Goal: Task Accomplishment & Management: Complete application form

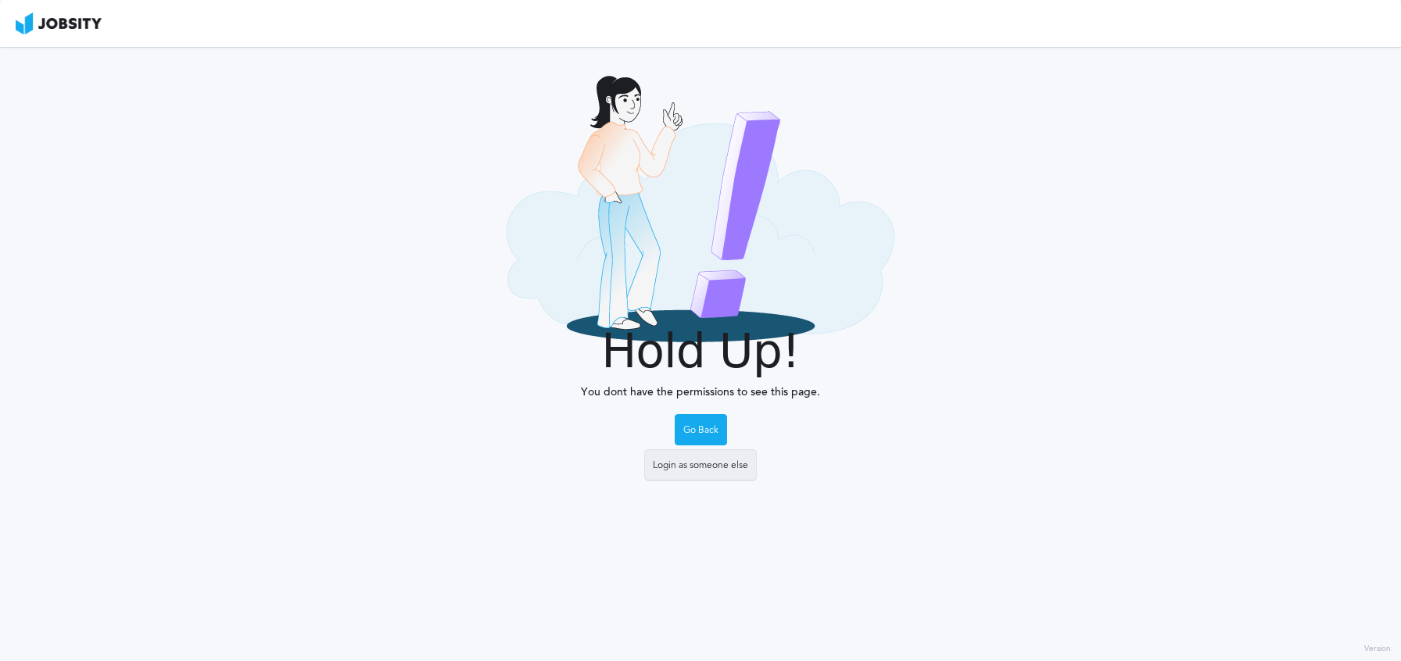
click at [725, 466] on div "Login as someone else" at bounding box center [700, 465] width 111 height 31
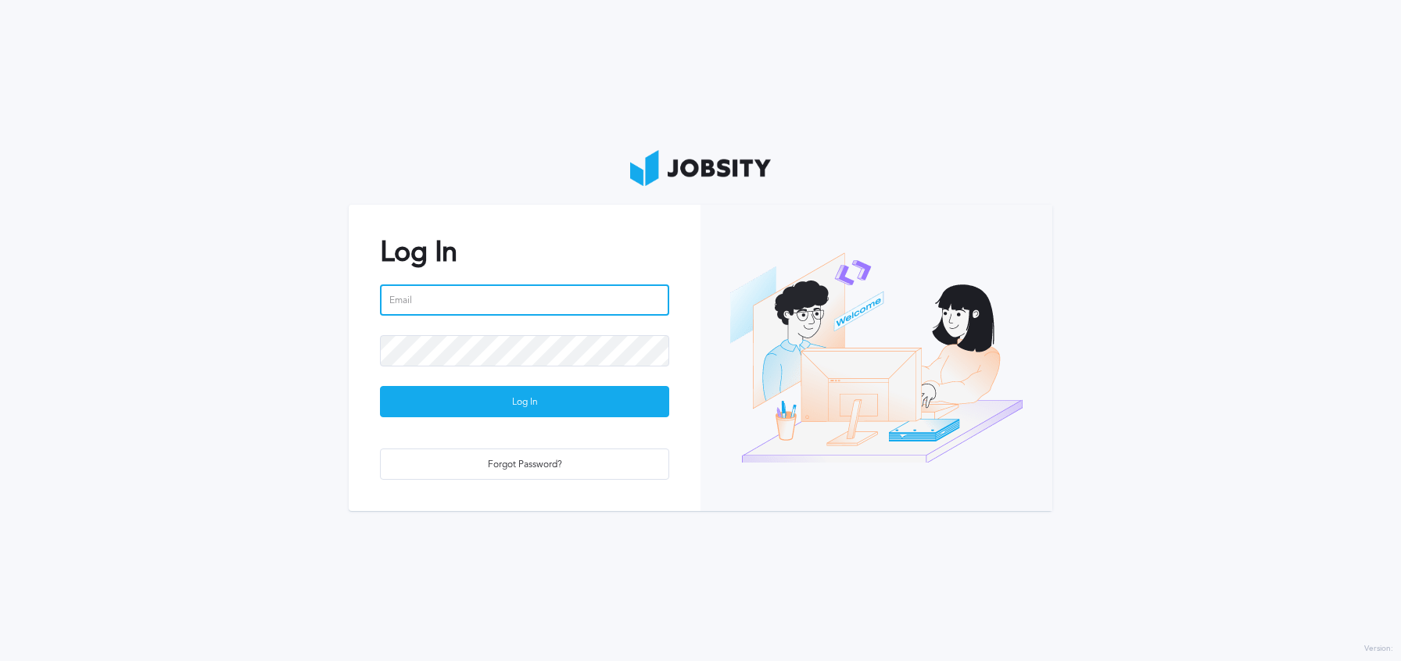
click at [509, 313] on input "email" at bounding box center [524, 300] width 289 height 31
click at [599, 288] on input "email" at bounding box center [524, 300] width 289 height 31
click at [0, 661] on com-1password-button at bounding box center [0, 661] width 0 height 0
type input "[EMAIL_ADDRESS][PERSON_NAME][DOMAIN_NAME]"
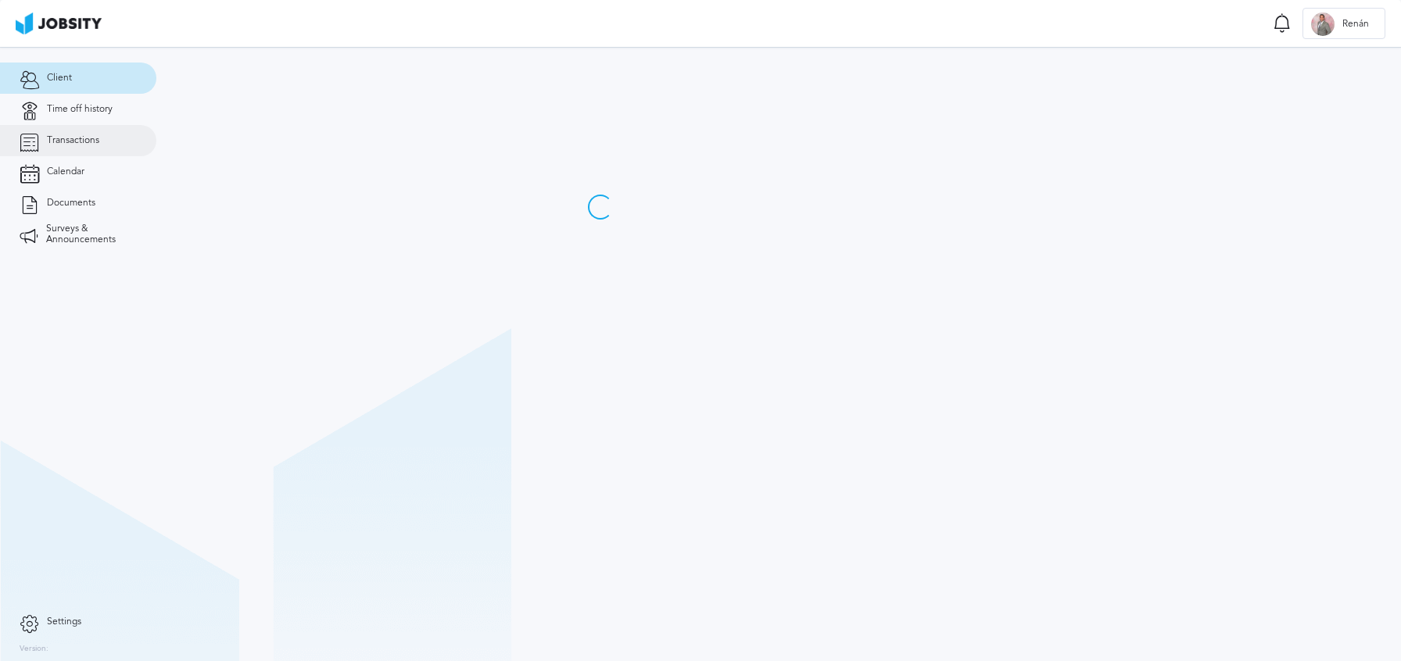
click at [111, 127] on link "Transactions" at bounding box center [78, 140] width 156 height 31
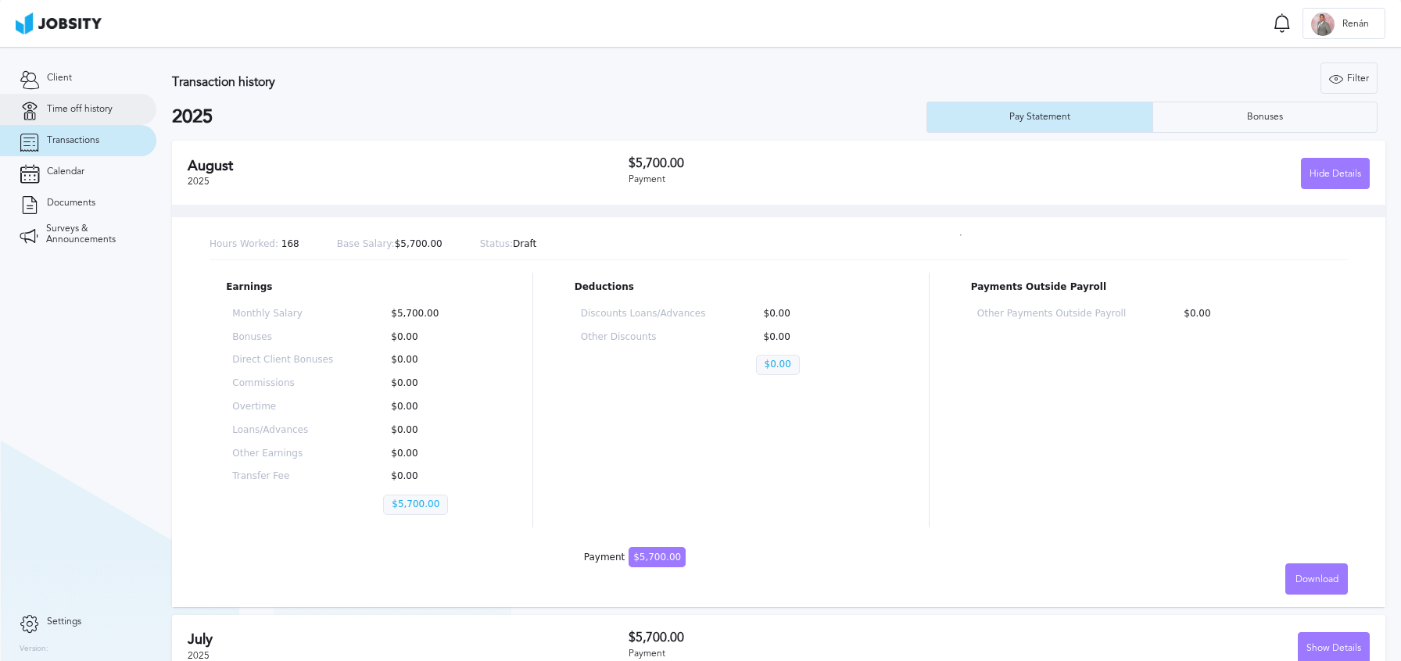
click at [111, 117] on link "Time off history" at bounding box center [78, 109] width 156 height 31
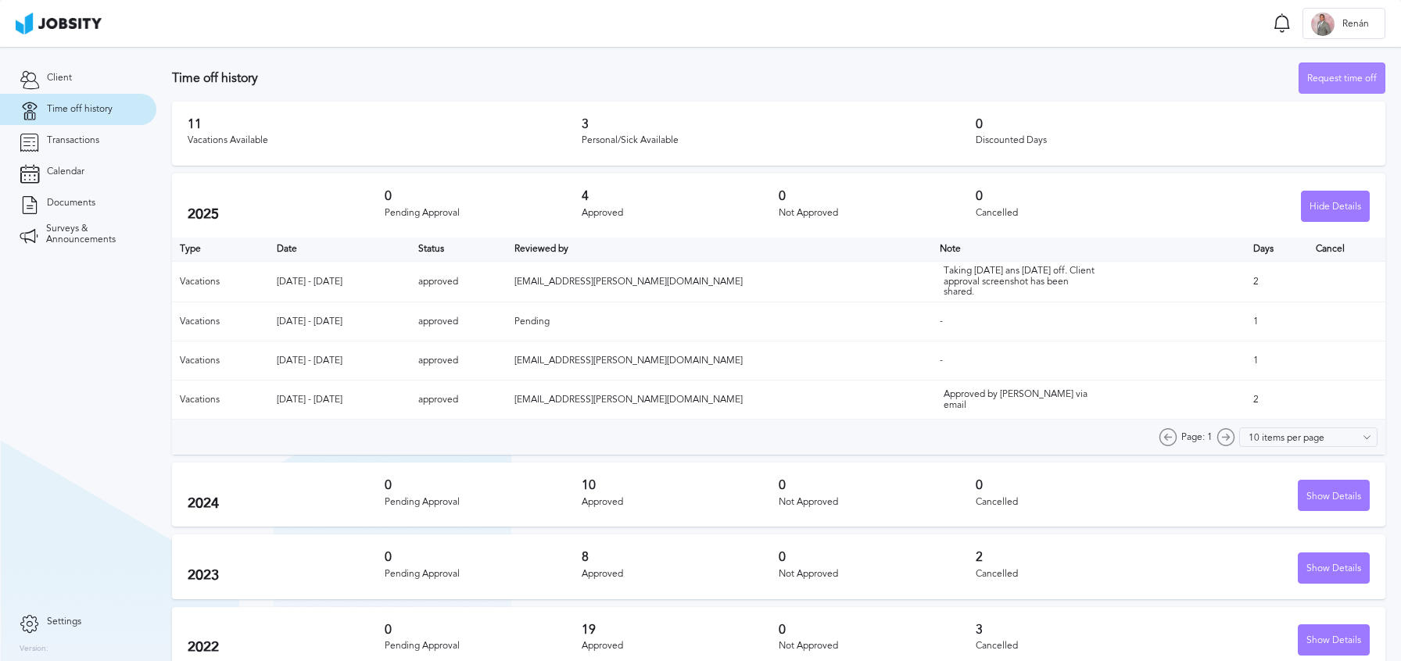
click at [1346, 88] on div "Request time off" at bounding box center [1341, 78] width 85 height 31
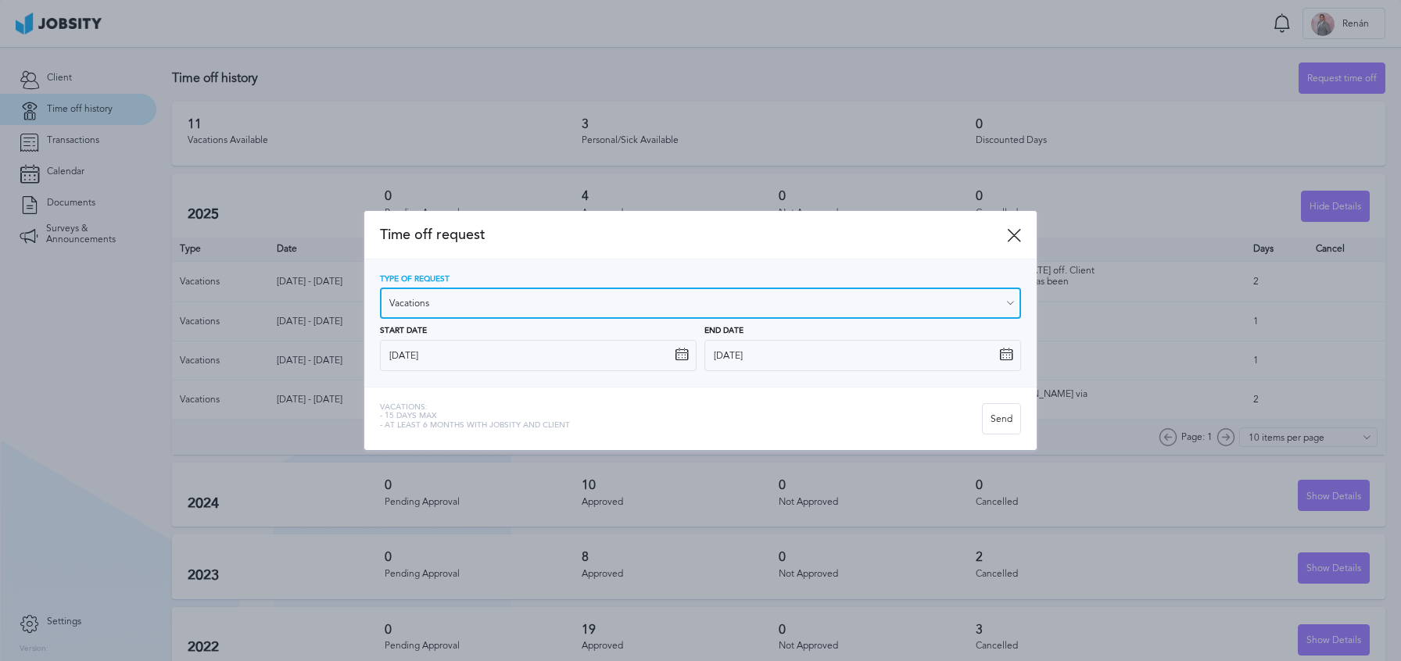
click at [585, 299] on input "Vacations" at bounding box center [700, 303] width 641 height 31
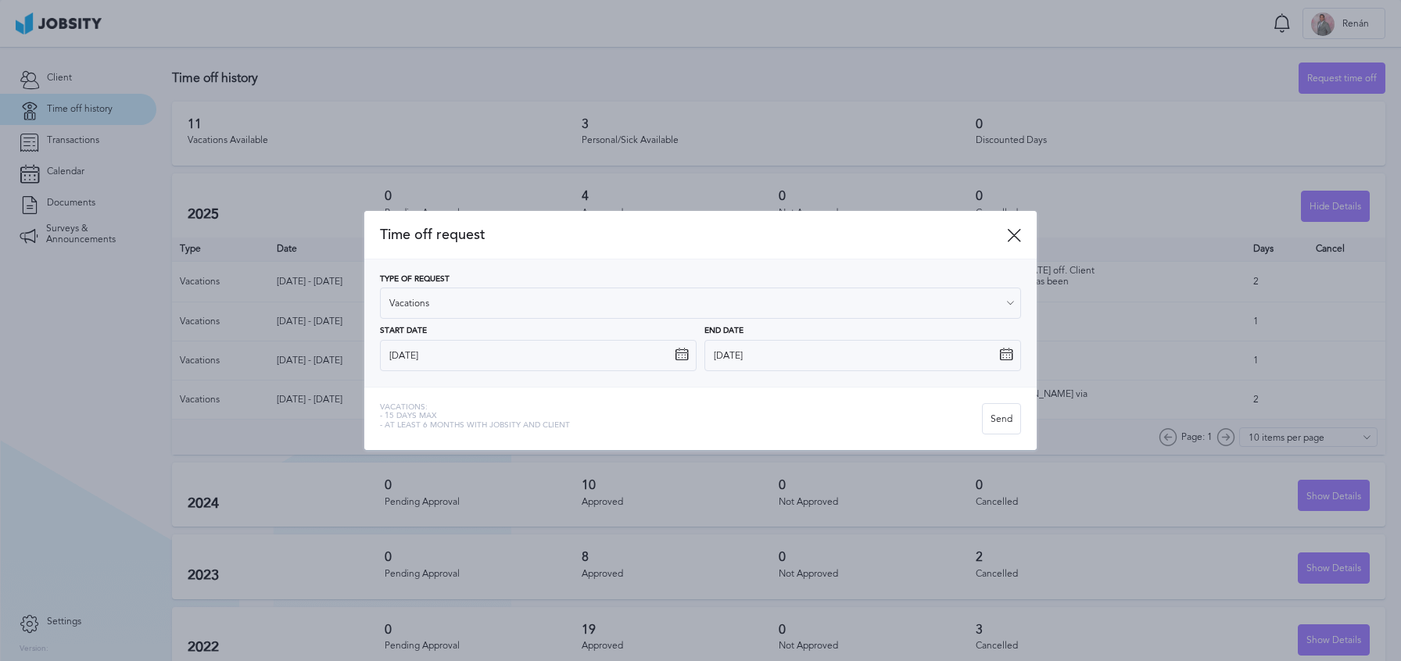
click at [573, 258] on div "Time off request" at bounding box center [700, 235] width 672 height 48
click at [683, 356] on icon at bounding box center [682, 355] width 14 height 14
click at [682, 356] on icon at bounding box center [682, 355] width 14 height 14
click at [679, 356] on icon at bounding box center [682, 355] width 14 height 14
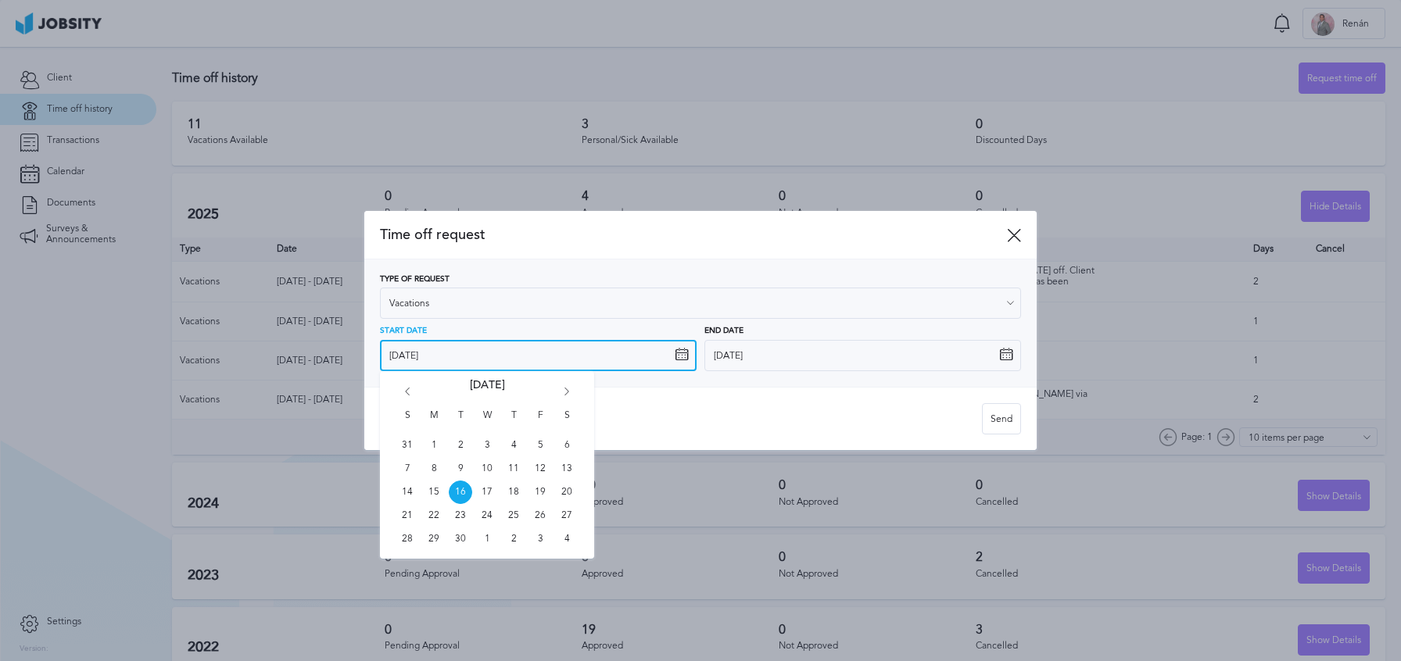
click at [661, 365] on input "9/16/2025" at bounding box center [538, 355] width 317 height 31
click at [571, 385] on div "S M T W T F S 31 1 2 3 4 5 6 7 8 9 10 11 12 13 14 15 16 17 18 19 20 21 22 23 24…" at bounding box center [487, 465] width 214 height 188
click at [568, 388] on icon "Go forward 1 month" at bounding box center [567, 395] width 14 height 14
click at [438, 470] on span "6" at bounding box center [433, 468] width 23 height 23
type input "10/6/2025"
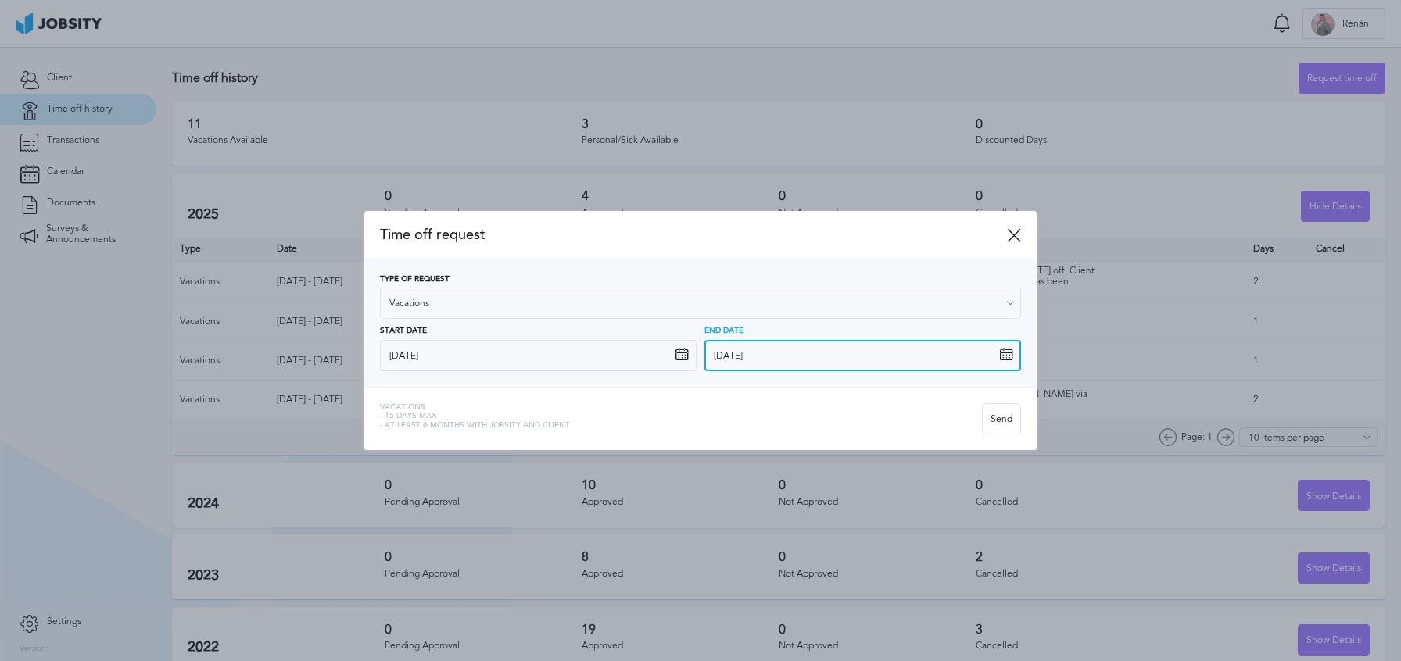
click at [1016, 346] on input "9/16/2025" at bounding box center [862, 355] width 317 height 31
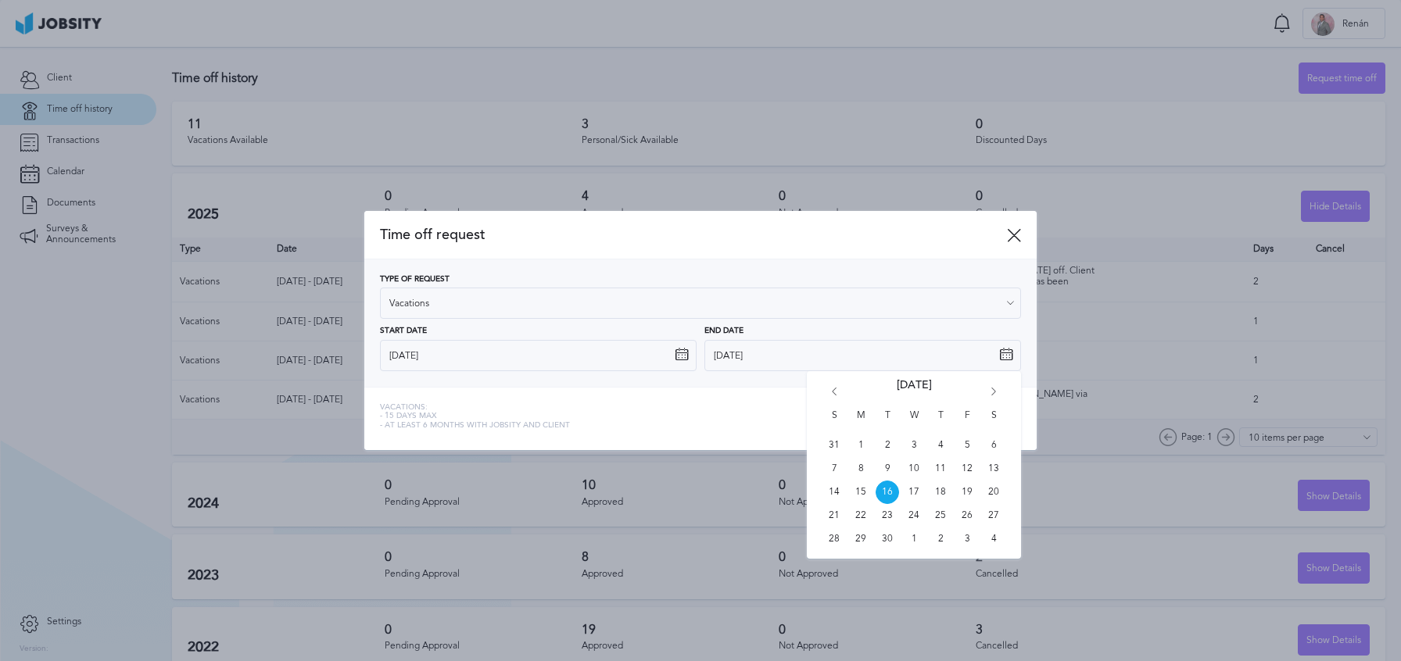
click at [991, 394] on icon "Go forward 1 month" at bounding box center [994, 395] width 14 height 14
click at [914, 474] on span "8" at bounding box center [913, 468] width 23 height 23
type input "10/8/2025"
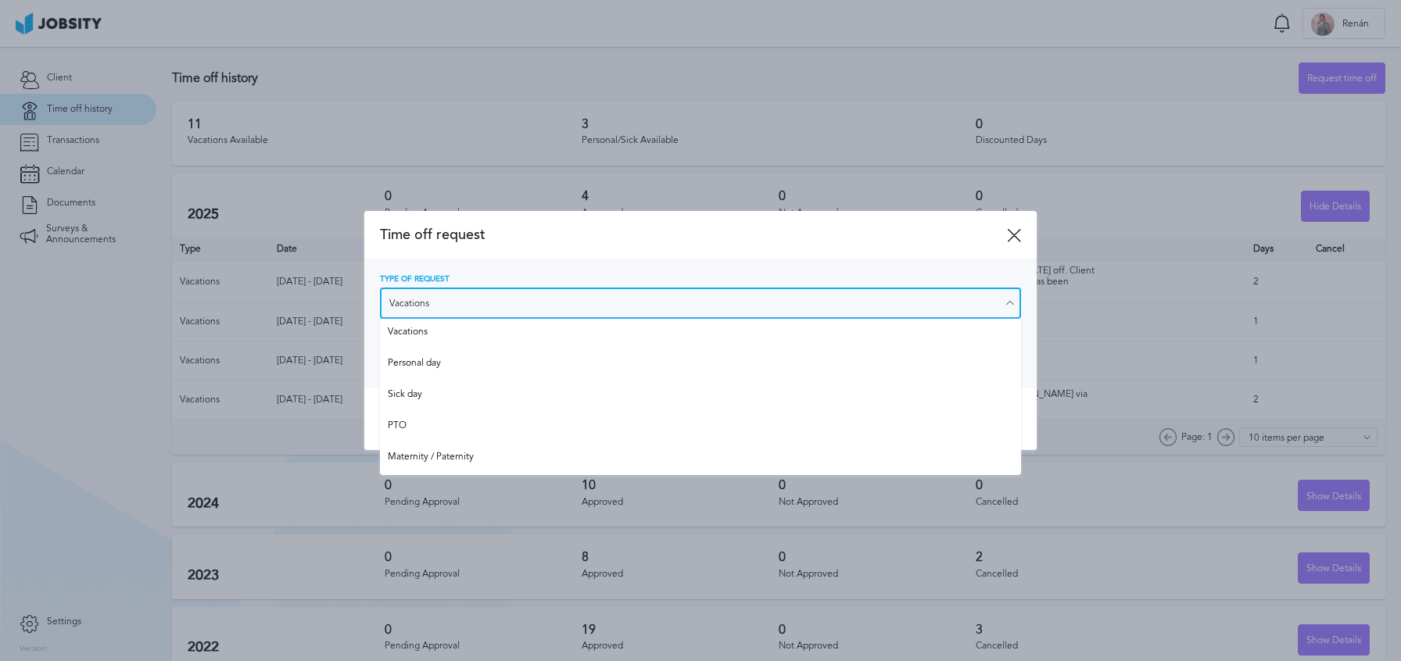
click at [820, 312] on input "Vacations" at bounding box center [700, 303] width 641 height 31
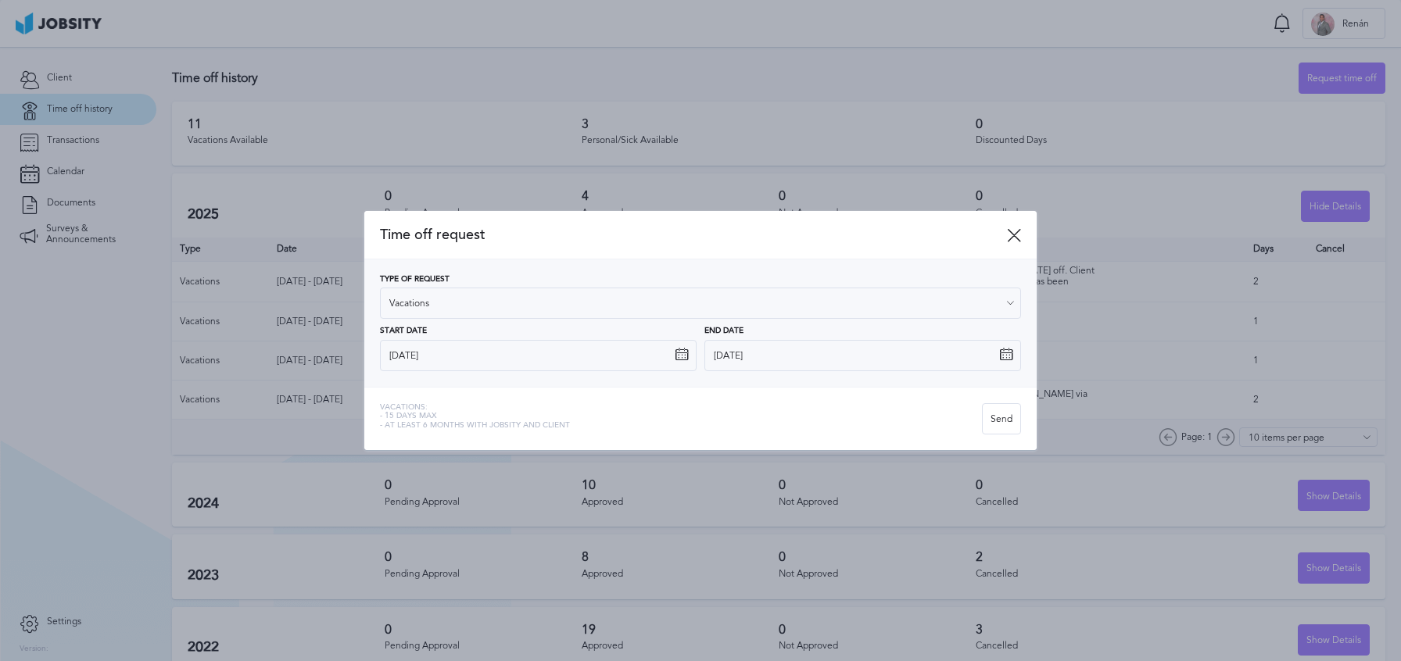
click at [830, 263] on div "Type of Request Vacations Vacations Personal day Sick day PTO Maternity / Pater…" at bounding box center [700, 323] width 672 height 127
click at [1008, 406] on div "Send" at bounding box center [1002, 419] width 38 height 31
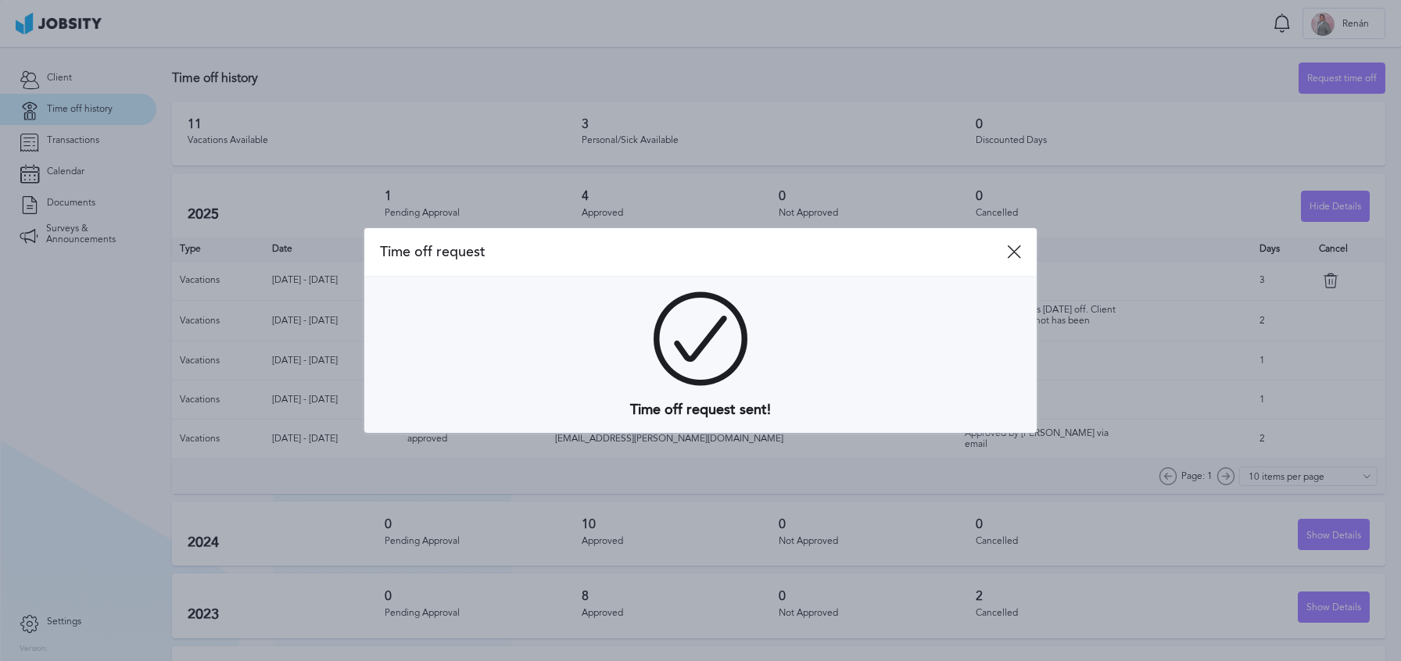
click at [78, 165] on div at bounding box center [700, 330] width 1401 height 661
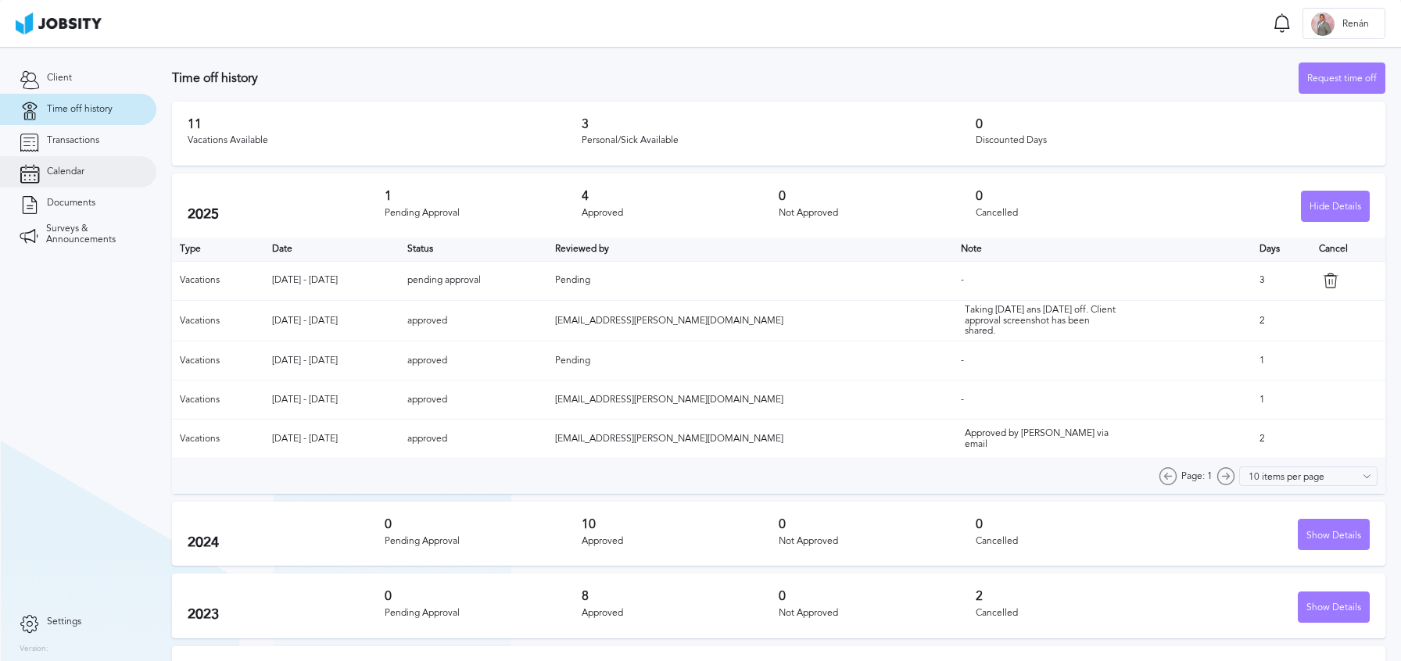
click at [81, 170] on span "Calendar" at bounding box center [66, 172] width 38 height 11
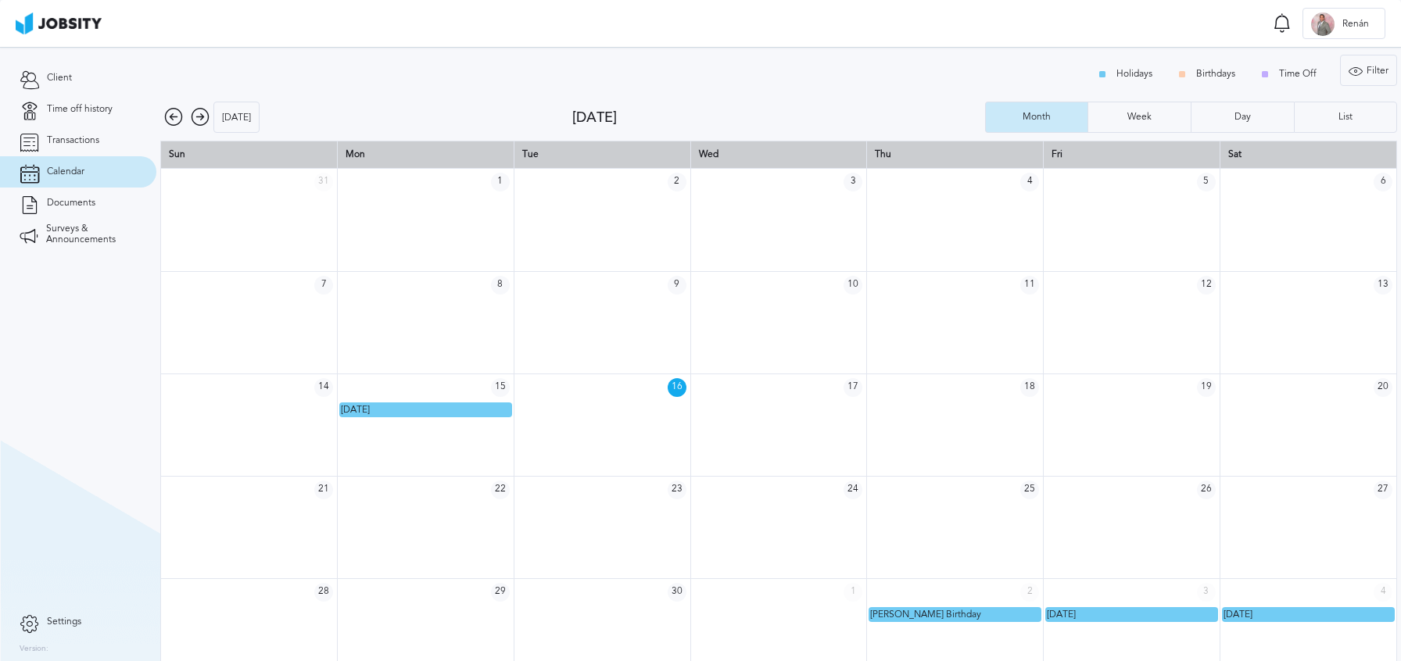
drag, startPoint x: 199, startPoint y: 118, endPoint x: 198, endPoint y: 127, distance: 9.5
click at [199, 117] on icon at bounding box center [200, 117] width 19 height 19
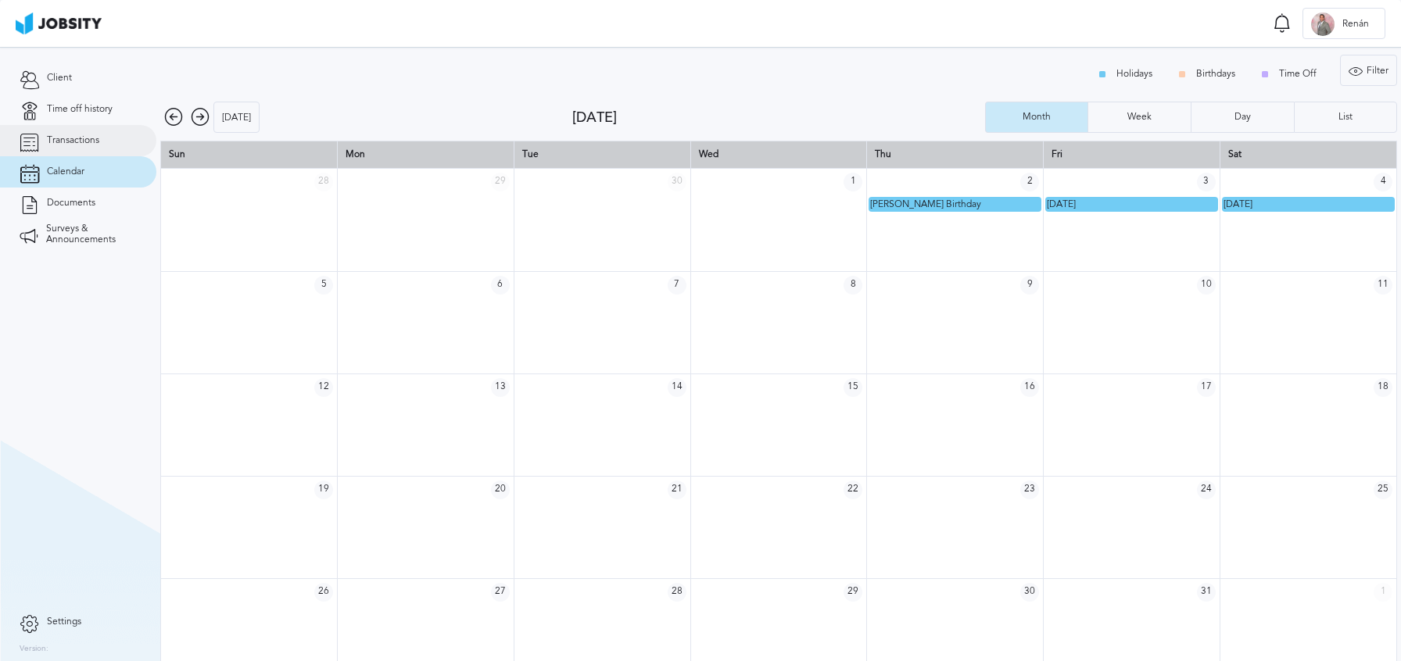
click at [87, 142] on span "Transactions" at bounding box center [73, 140] width 52 height 11
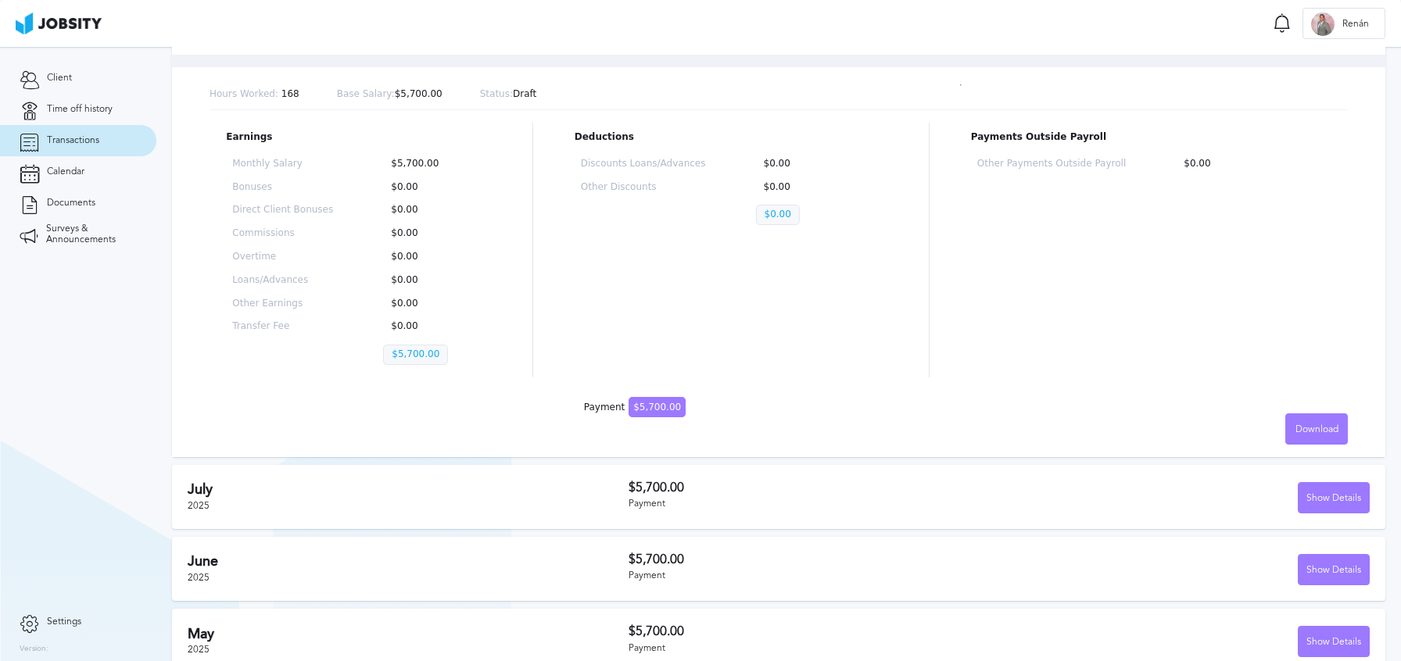
scroll to position [218, 0]
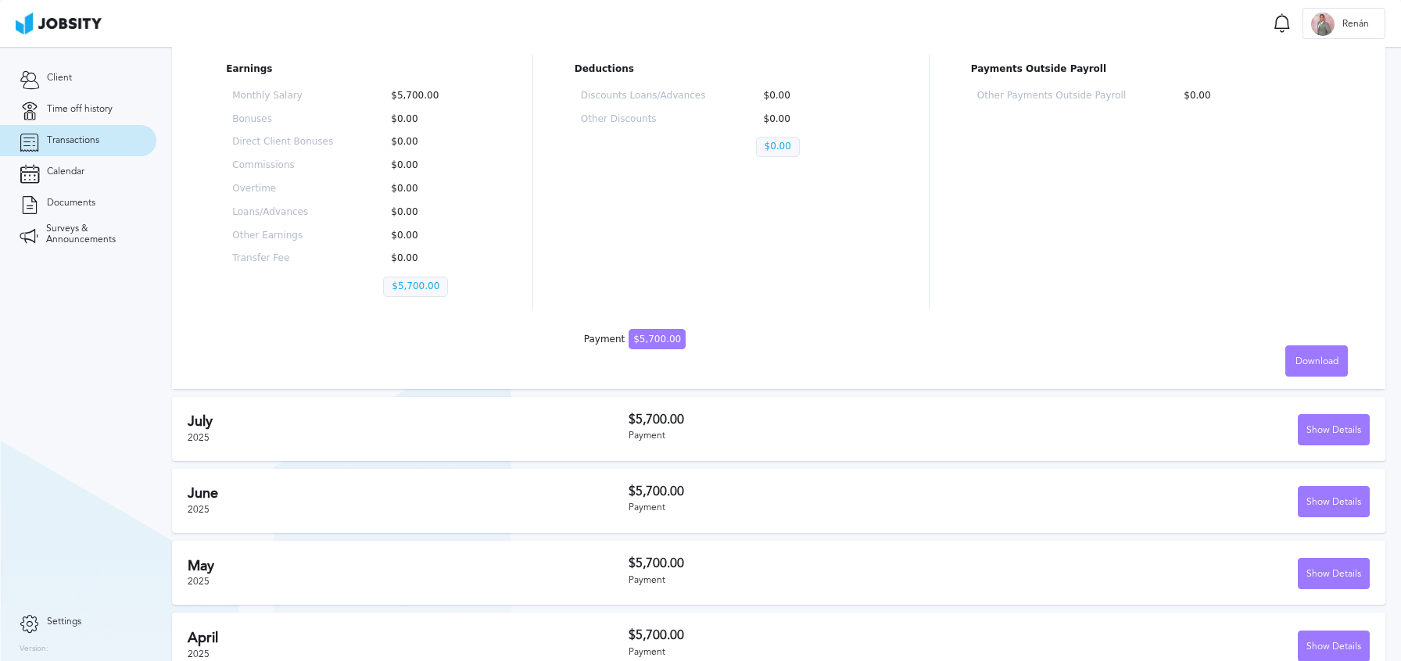
click at [297, 425] on h2 "July" at bounding box center [408, 422] width 441 height 16
drag, startPoint x: 1338, startPoint y: 440, endPoint x: 1333, endPoint y: 432, distance: 9.5
click at [1336, 433] on div "Show Details" at bounding box center [1333, 430] width 70 height 31
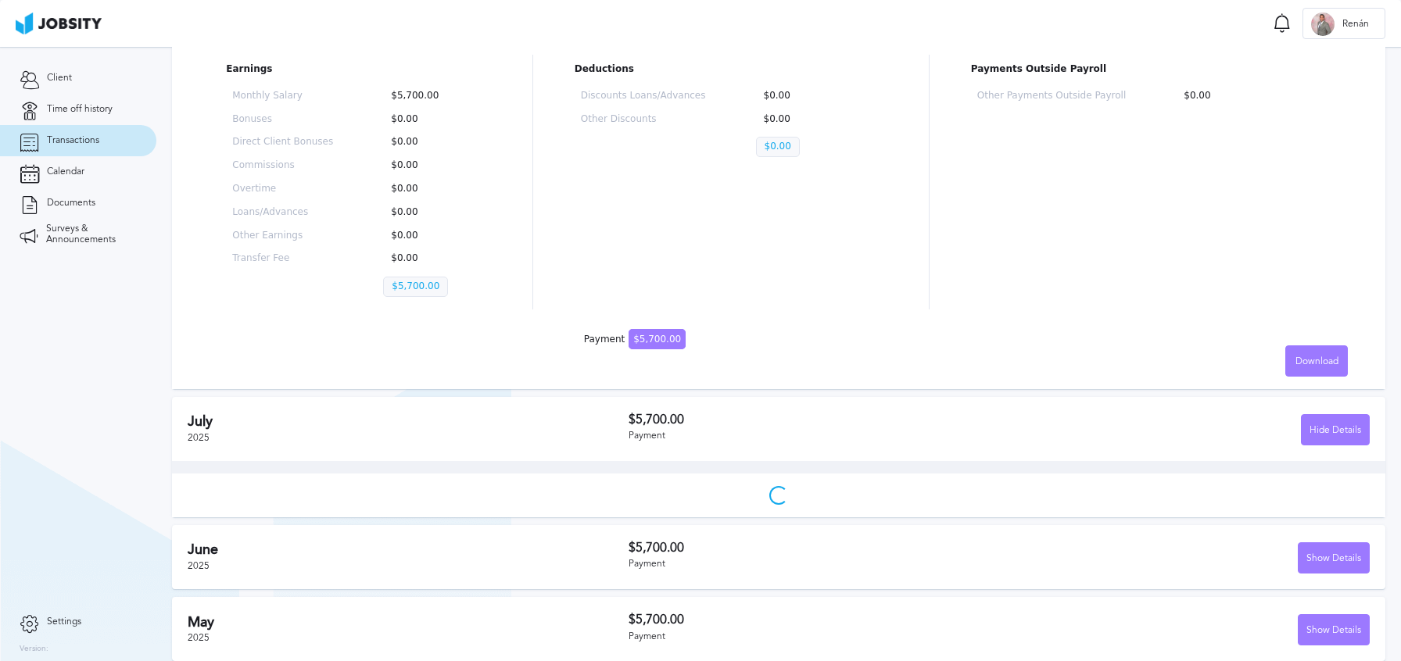
scroll to position [126, 0]
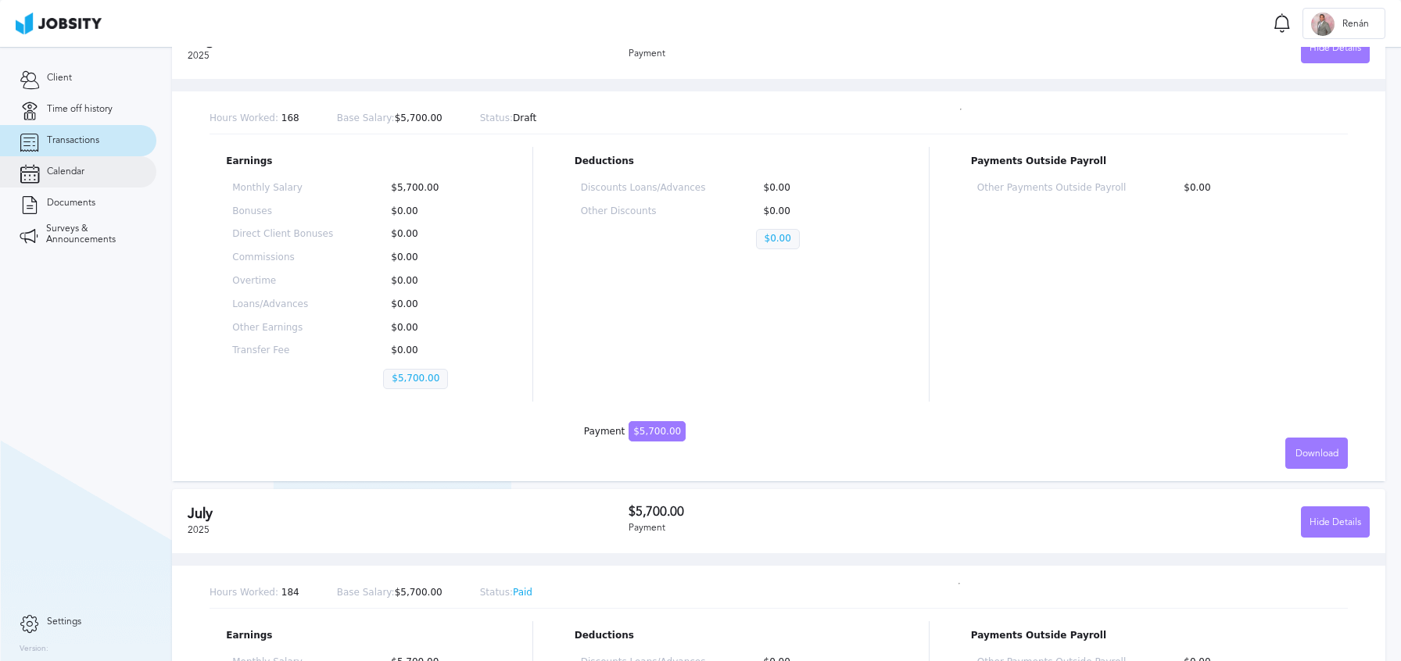
click at [75, 170] on span "Calendar" at bounding box center [66, 172] width 38 height 11
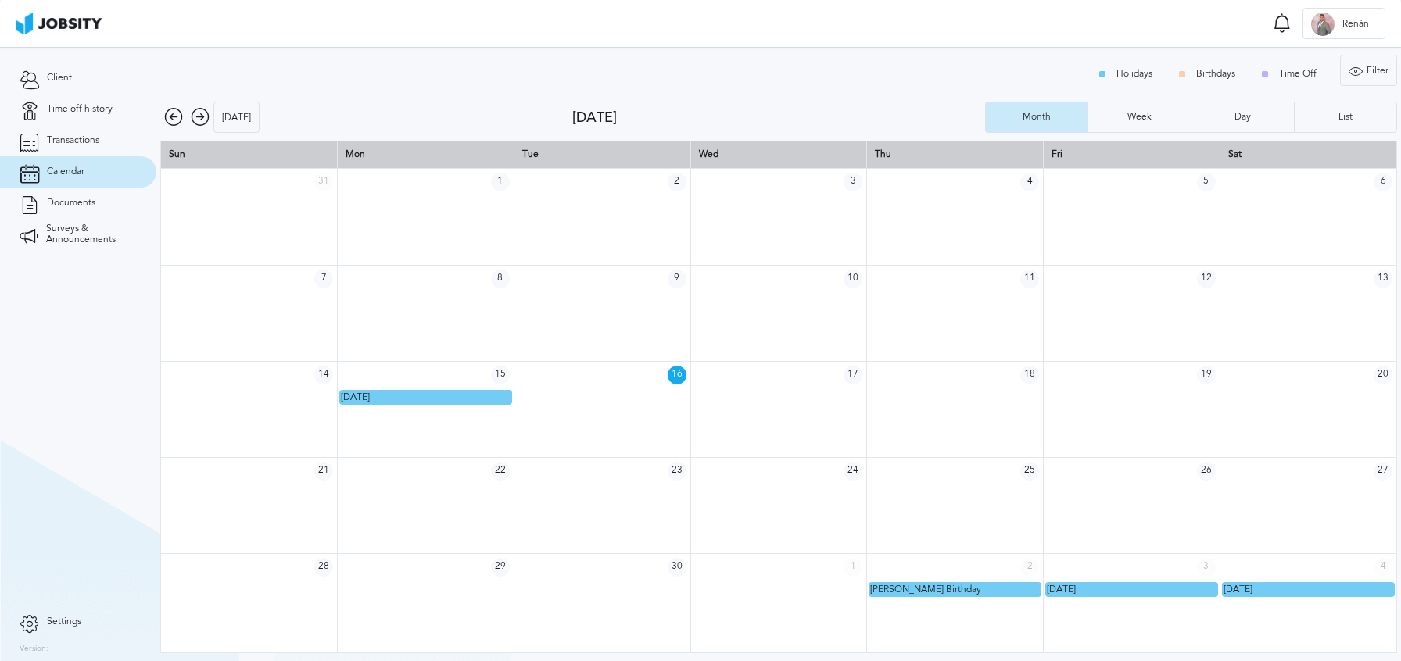
click at [193, 120] on icon at bounding box center [200, 117] width 19 height 19
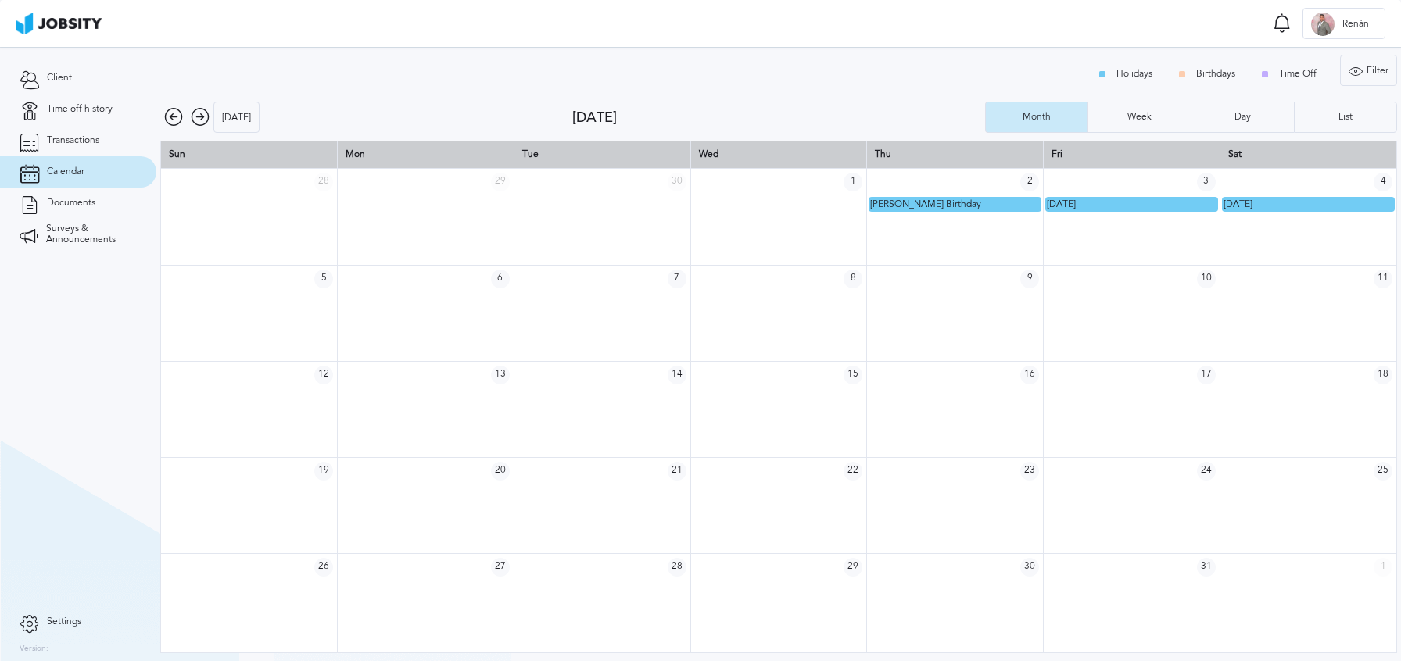
click at [1342, 100] on div "Holidays Birthdays Time Off Filter Type Holidays Birthdays Time Off Apply Today…" at bounding box center [778, 354] width 1245 height 614
click at [1343, 109] on div "List" at bounding box center [1346, 117] width 102 height 31
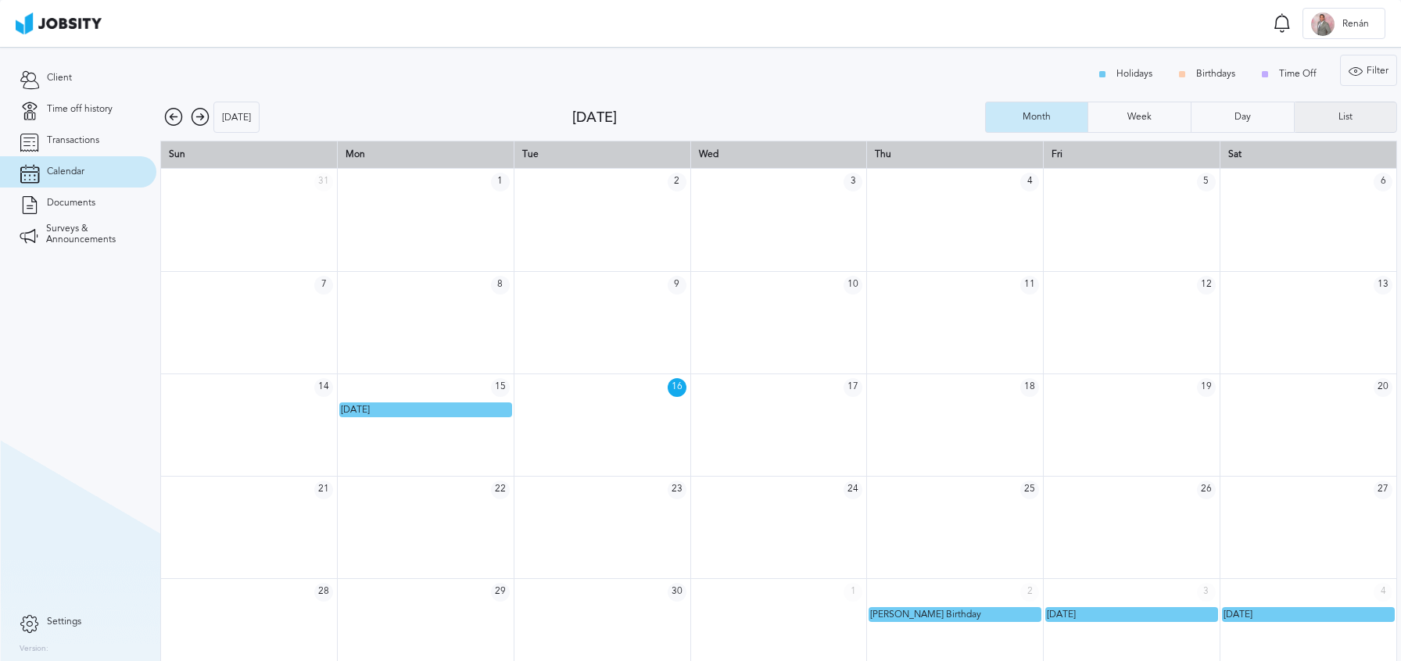
click at [1327, 114] on div "List" at bounding box center [1346, 117] width 102 height 31
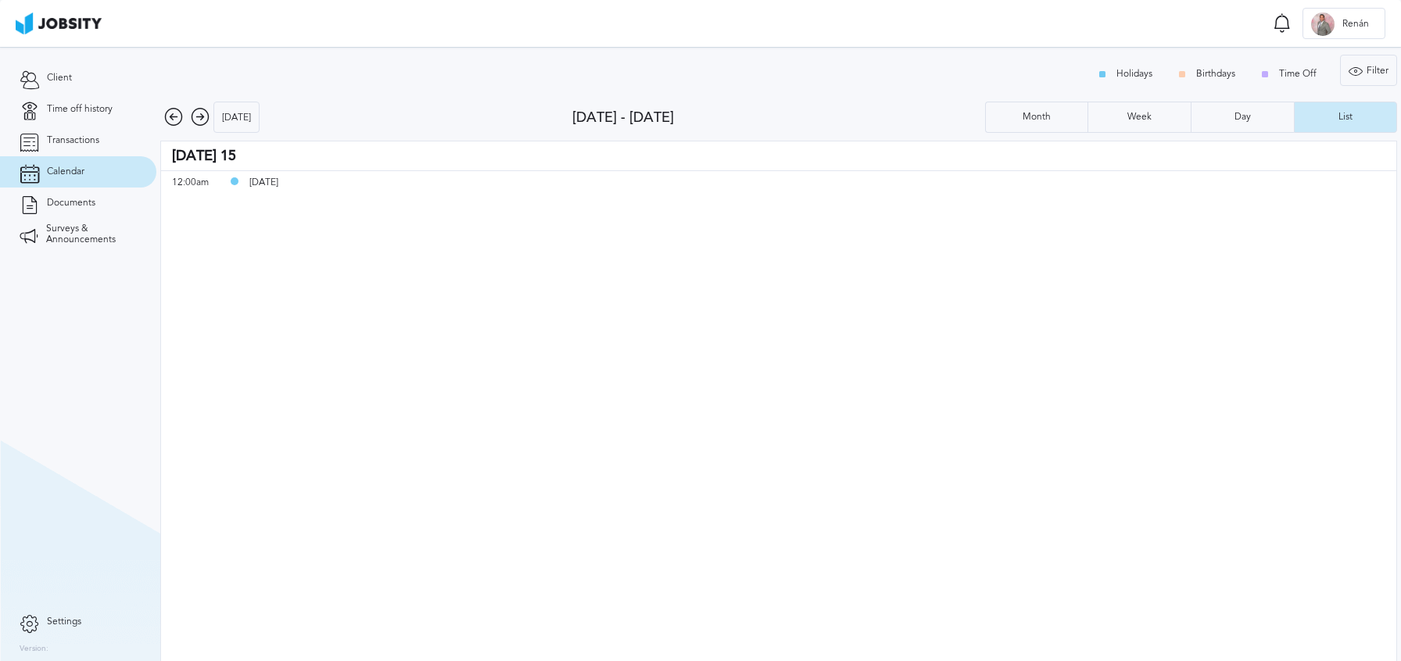
click at [195, 115] on icon at bounding box center [200, 117] width 19 height 19
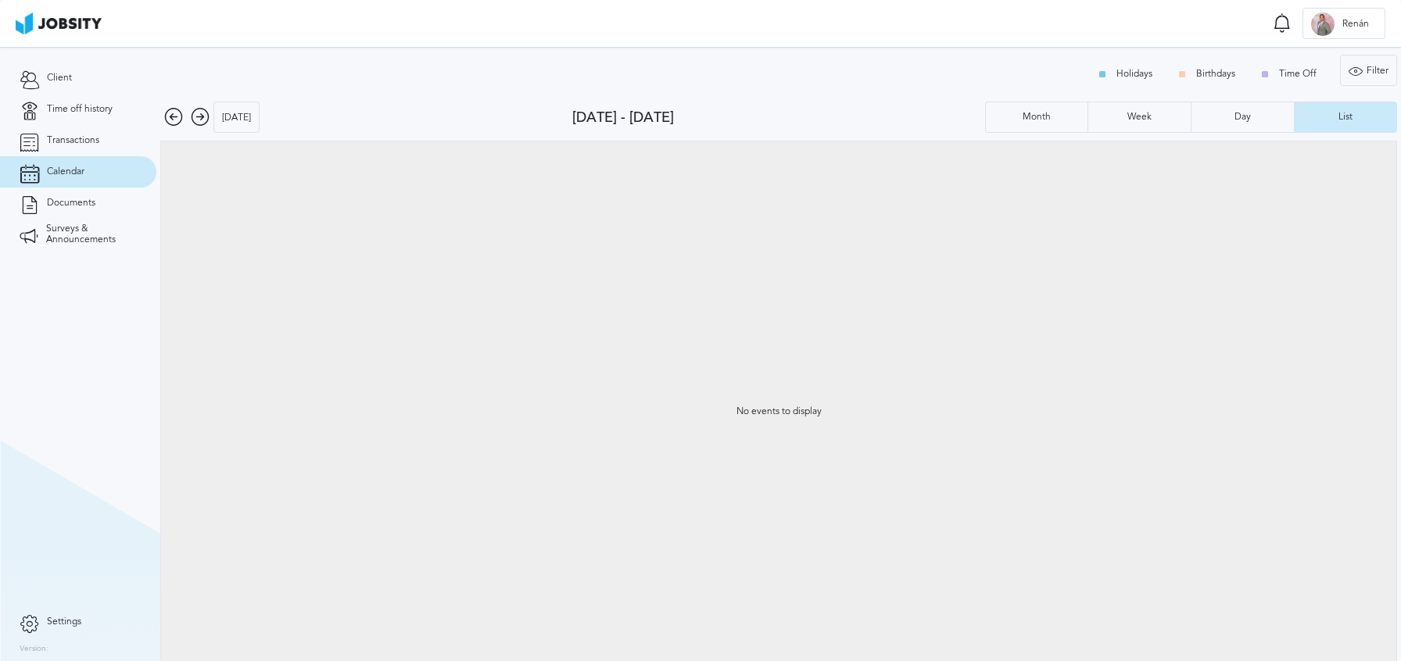
click at [195, 116] on icon at bounding box center [200, 117] width 19 height 19
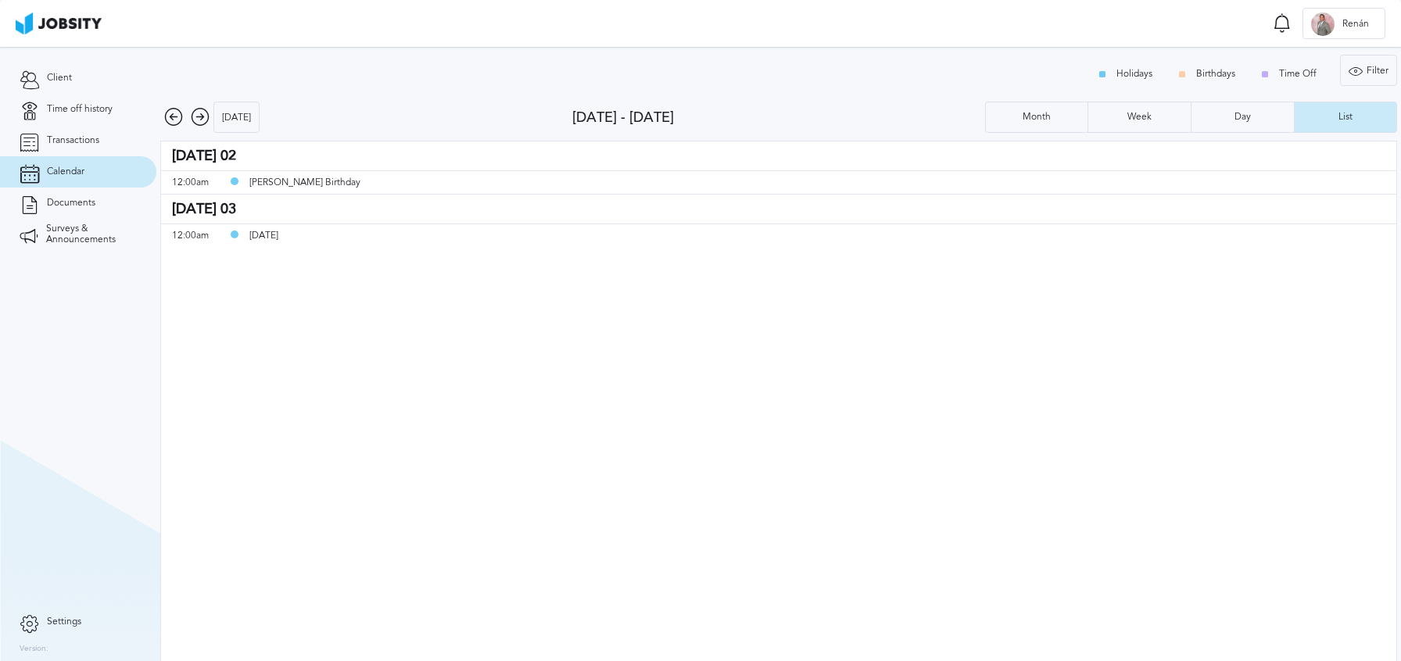
click at [195, 116] on icon at bounding box center [200, 117] width 19 height 19
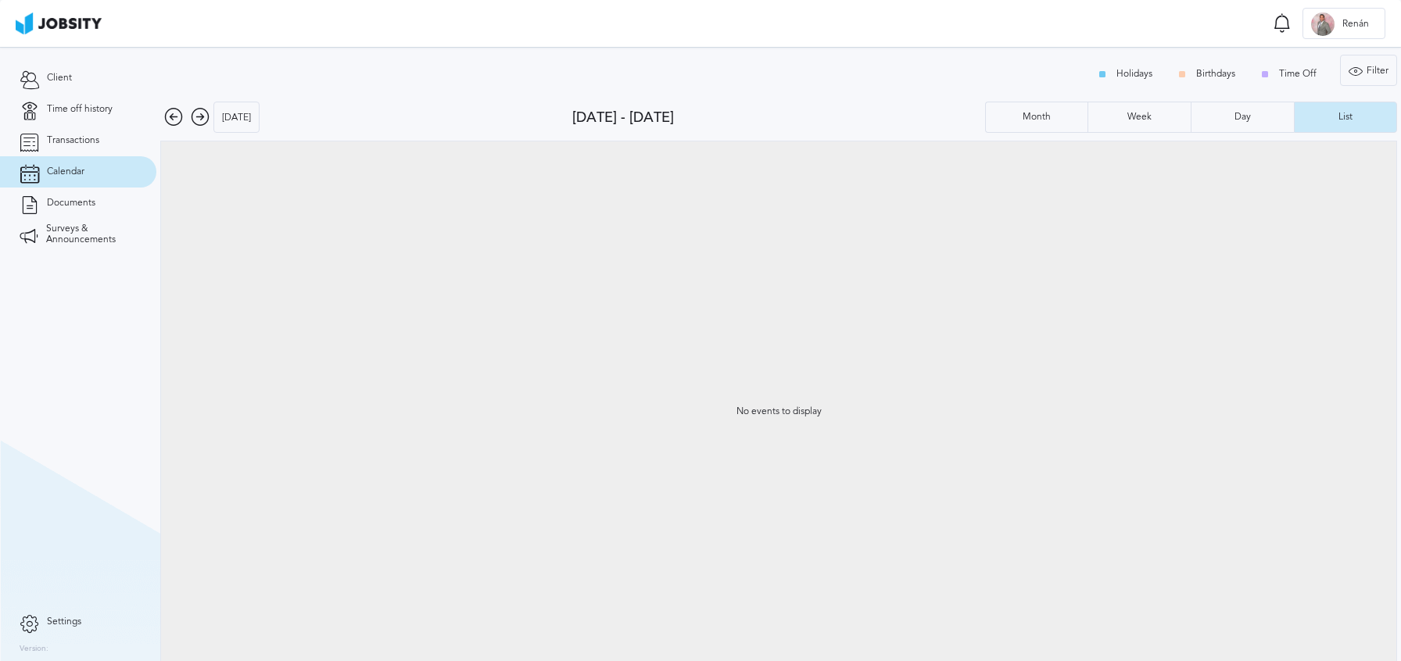
click at [195, 116] on icon at bounding box center [200, 117] width 19 height 19
click at [1180, 135] on div "[DATE] [DATE] - [DATE] Month Week Day List No events to display" at bounding box center [778, 392] width 1237 height 581
click at [1019, 105] on div "Month" at bounding box center [1037, 117] width 102 height 31
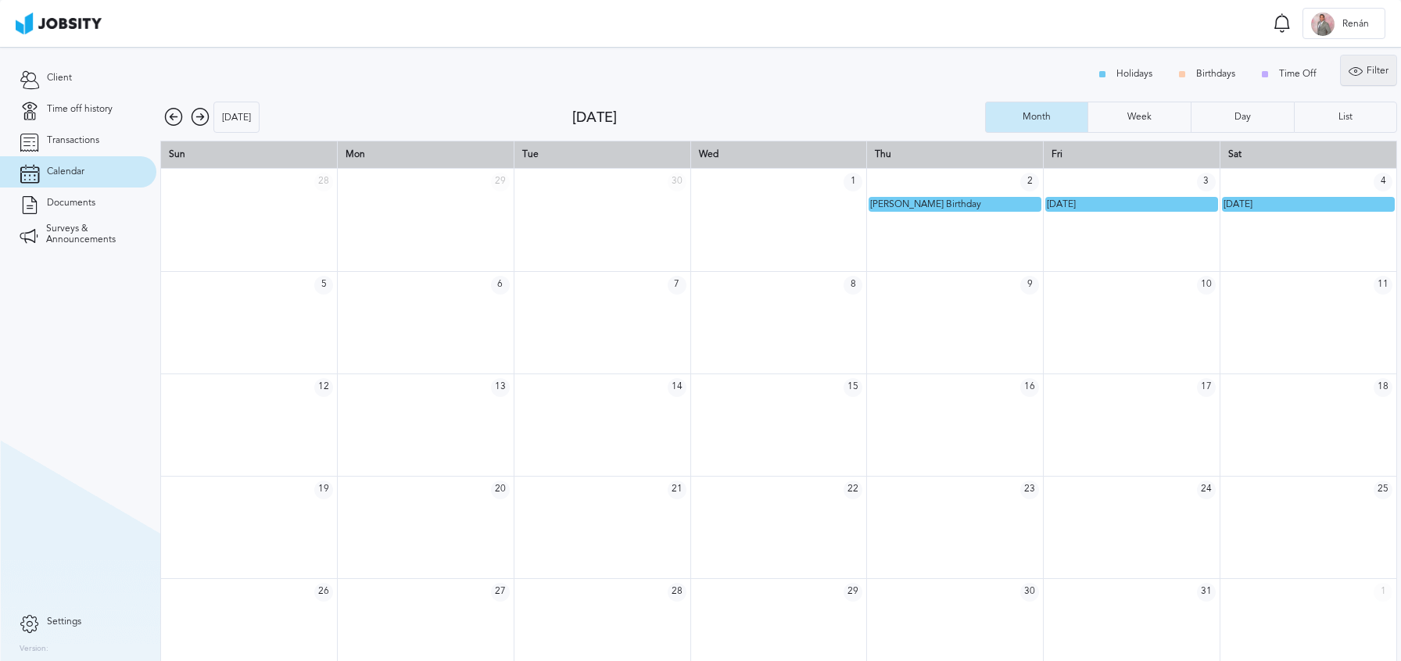
click at [1360, 70] on icon at bounding box center [1355, 71] width 14 height 14
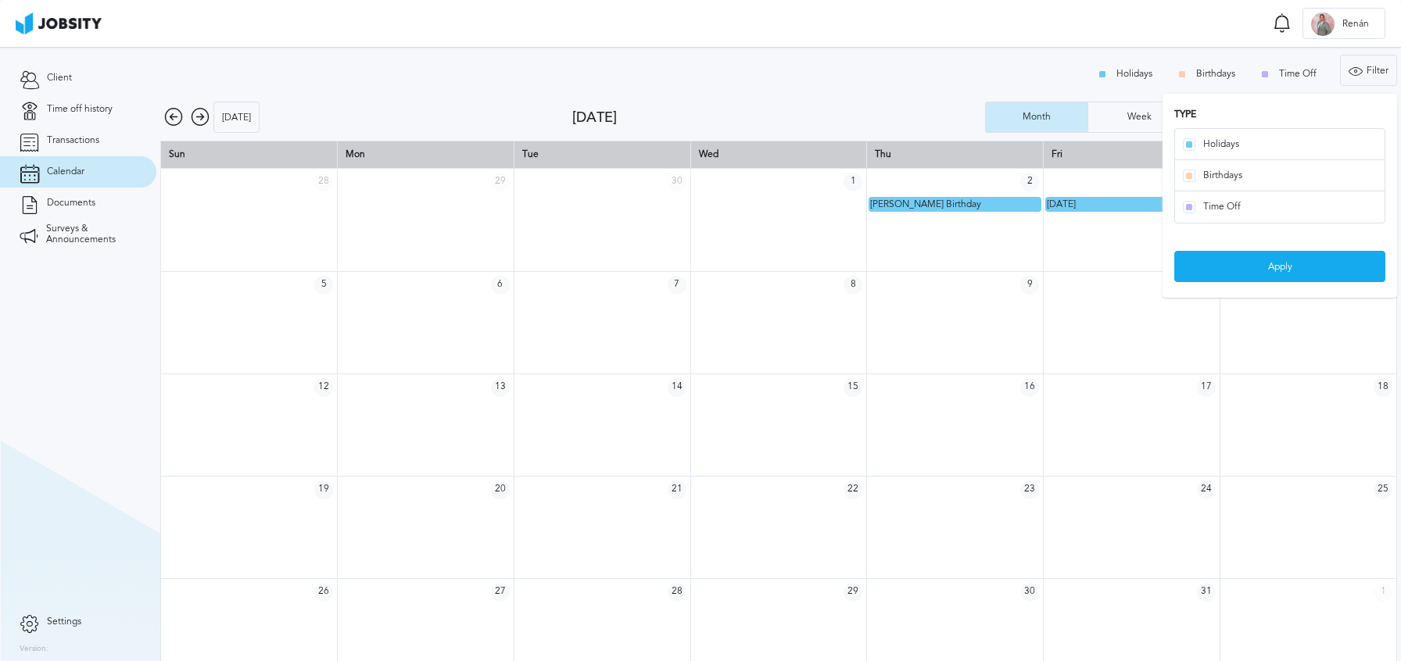
click at [650, 76] on div "Holidays Birthdays Time Off Filter Type Holidays Birthdays Time Off Apply" at bounding box center [778, 74] width 1237 height 39
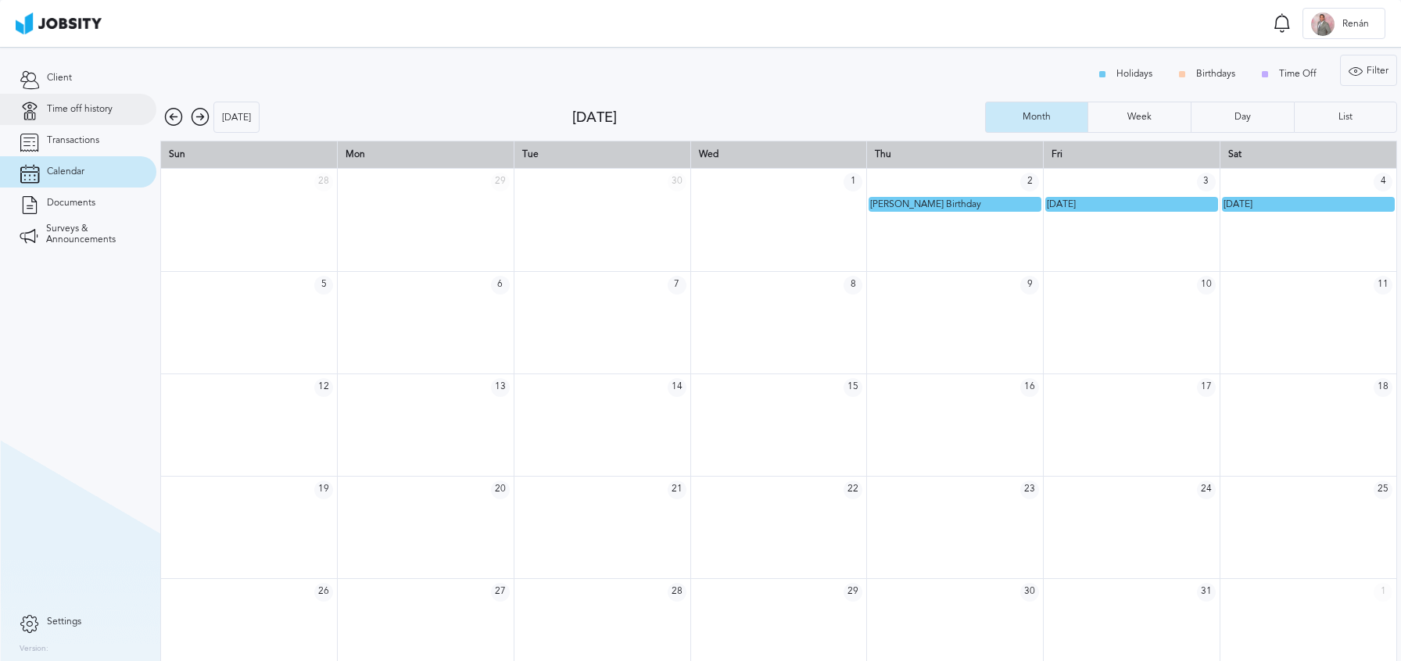
click at [52, 109] on span "Time off history" at bounding box center [80, 109] width 66 height 11
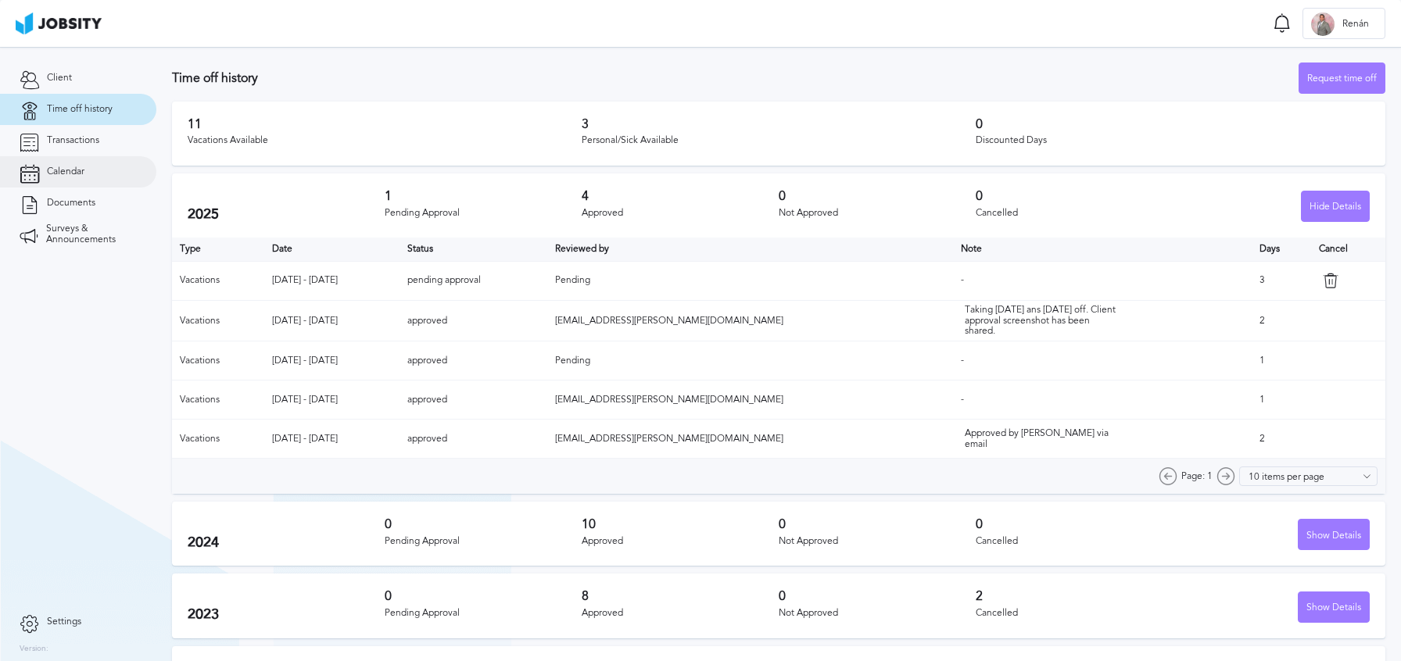
click at [102, 176] on link "Calendar" at bounding box center [78, 171] width 156 height 31
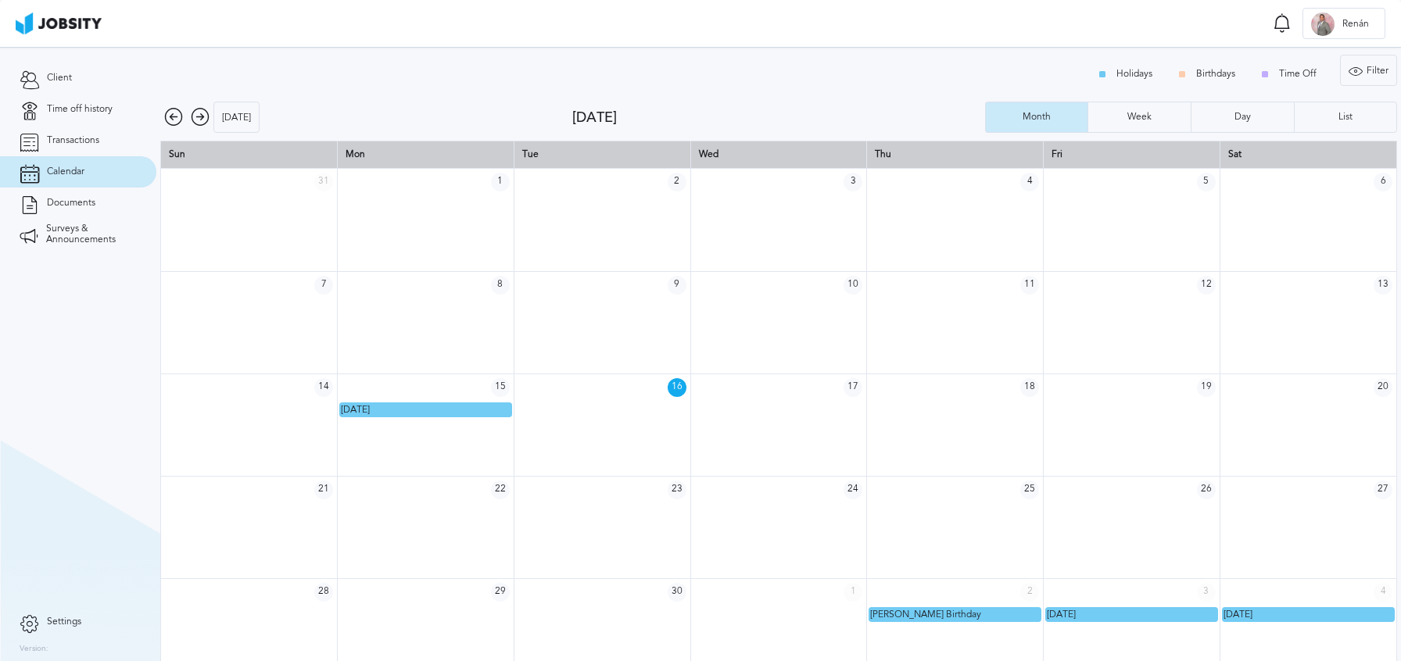
click at [195, 121] on icon at bounding box center [200, 117] width 19 height 19
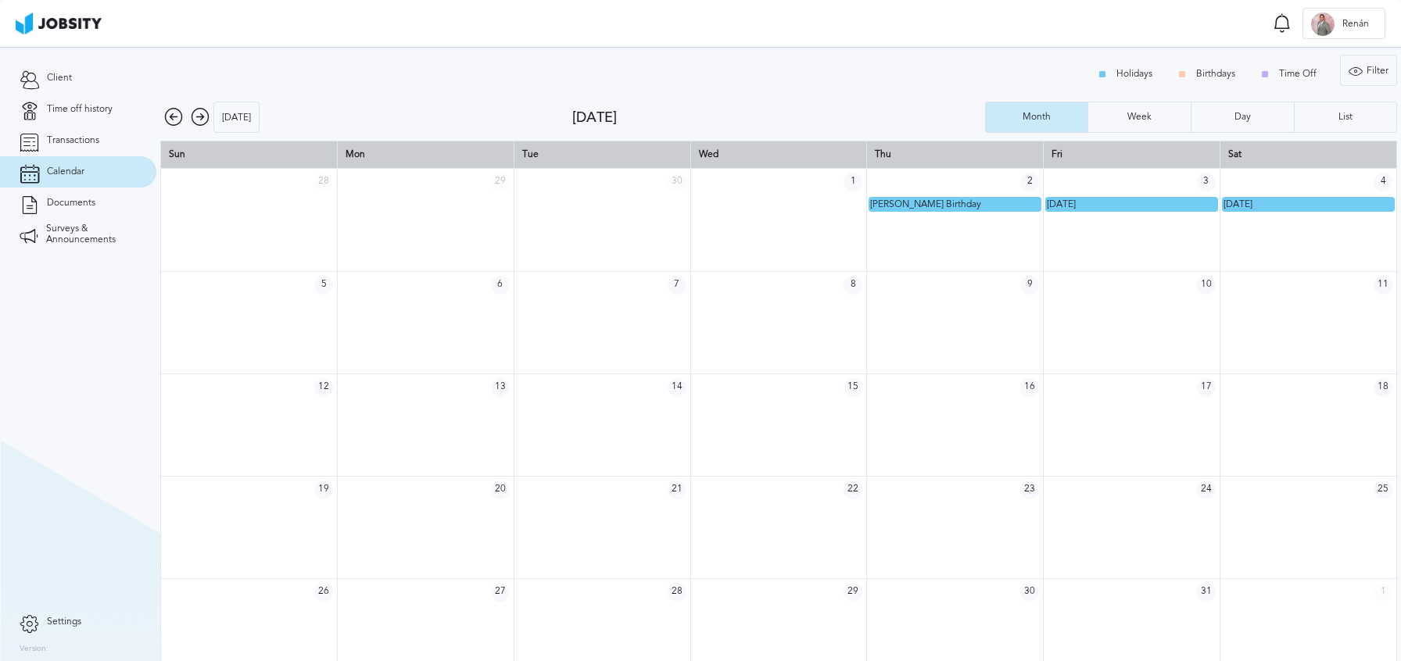
drag, startPoint x: 63, startPoint y: 71, endPoint x: 168, endPoint y: 59, distance: 106.2
click at [63, 73] on span "Client" at bounding box center [59, 78] width 25 height 11
